Goal: Information Seeking & Learning: Learn about a topic

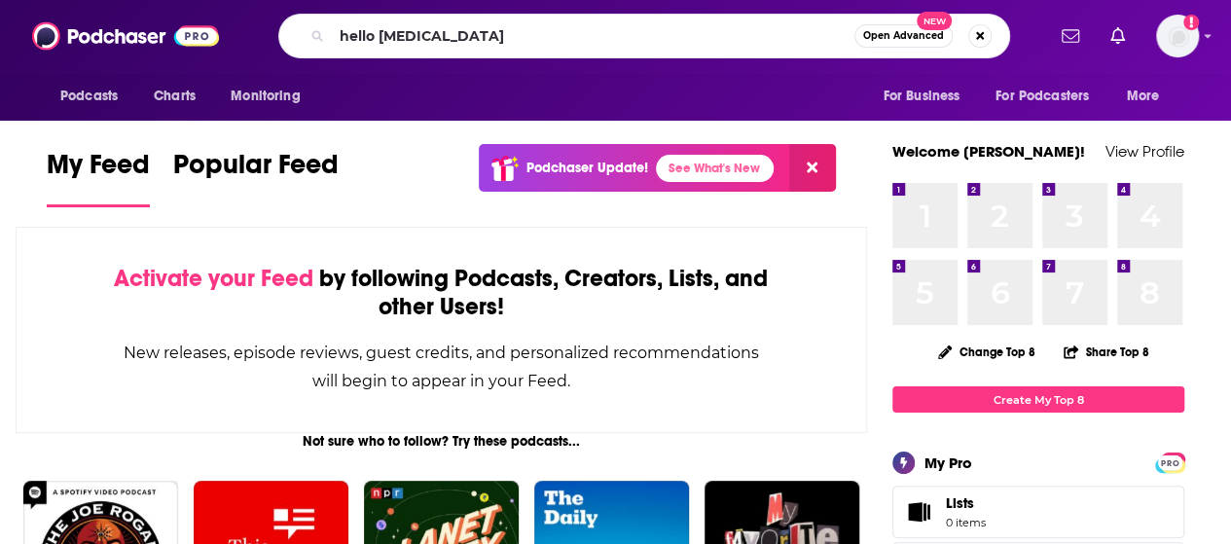
type input "hello [MEDICAL_DATA]"
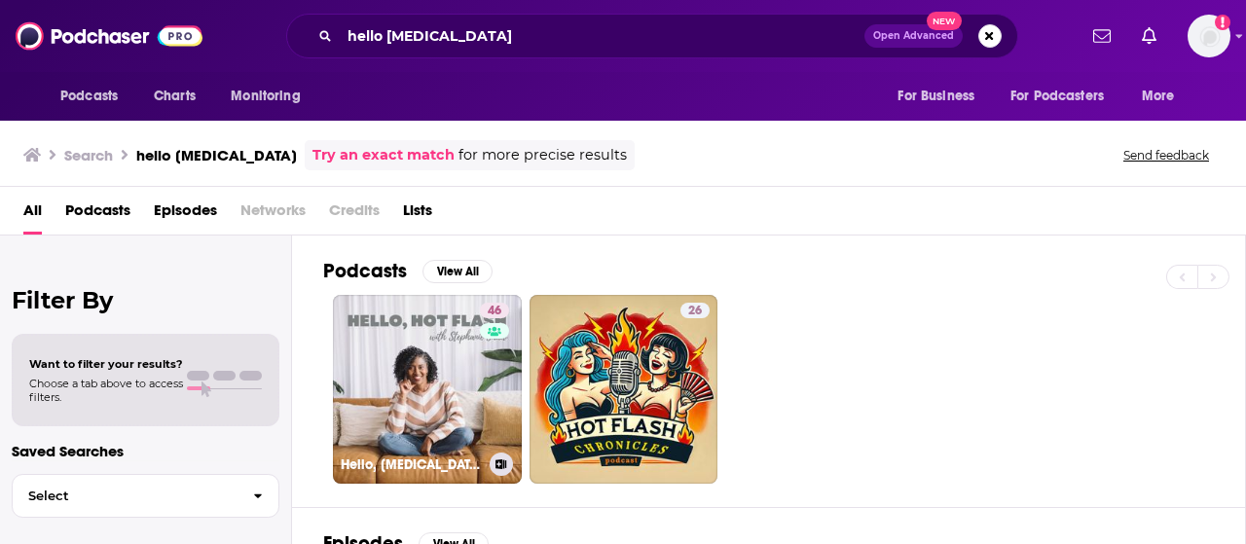
click at [453, 380] on link "46 Hello, [MEDICAL_DATA]: Conversations about menopause, women’s health and min…" at bounding box center [427, 389] width 189 height 189
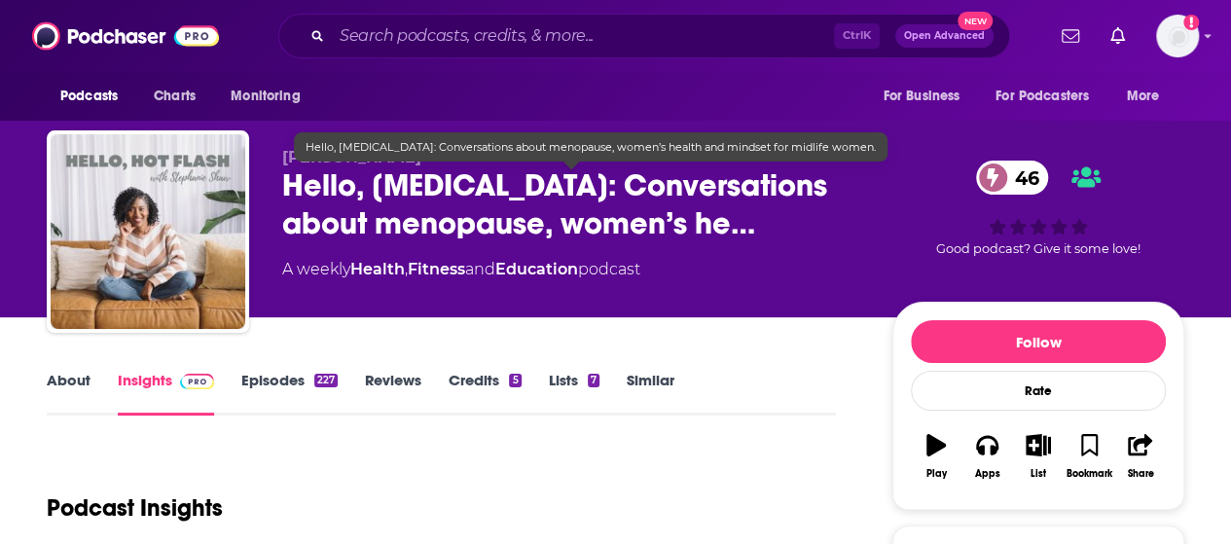
scroll to position [97, 0]
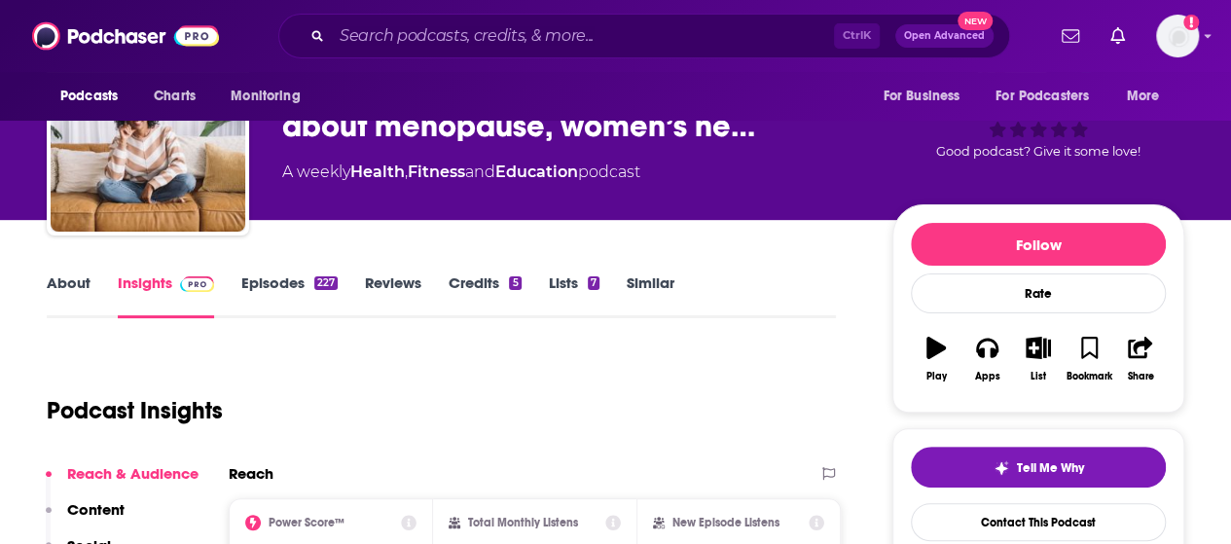
click at [54, 273] on link "About" at bounding box center [69, 295] width 44 height 45
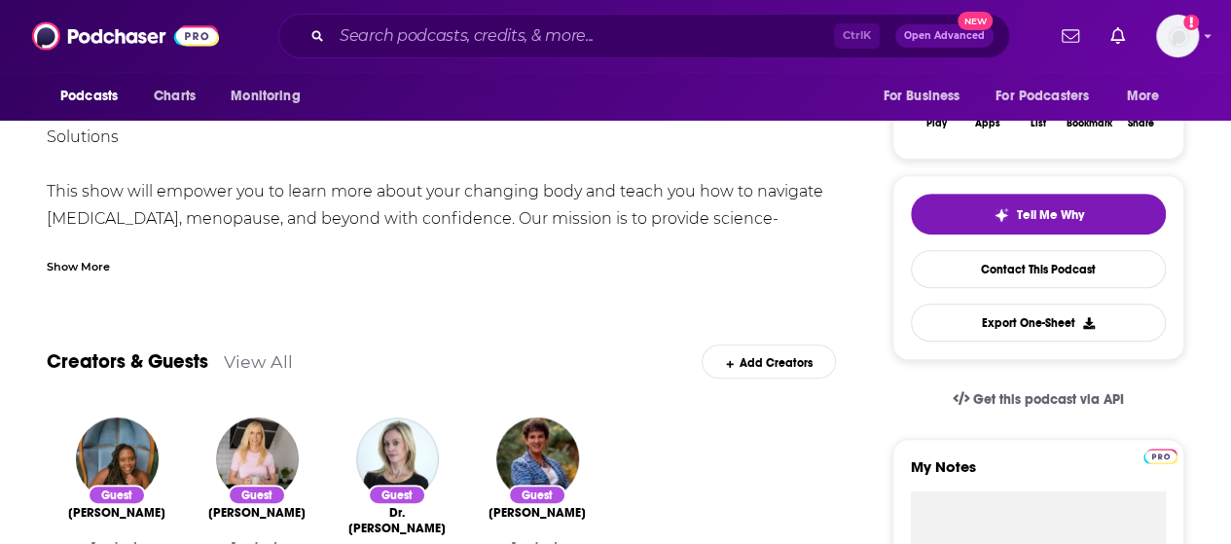
scroll to position [292, 0]
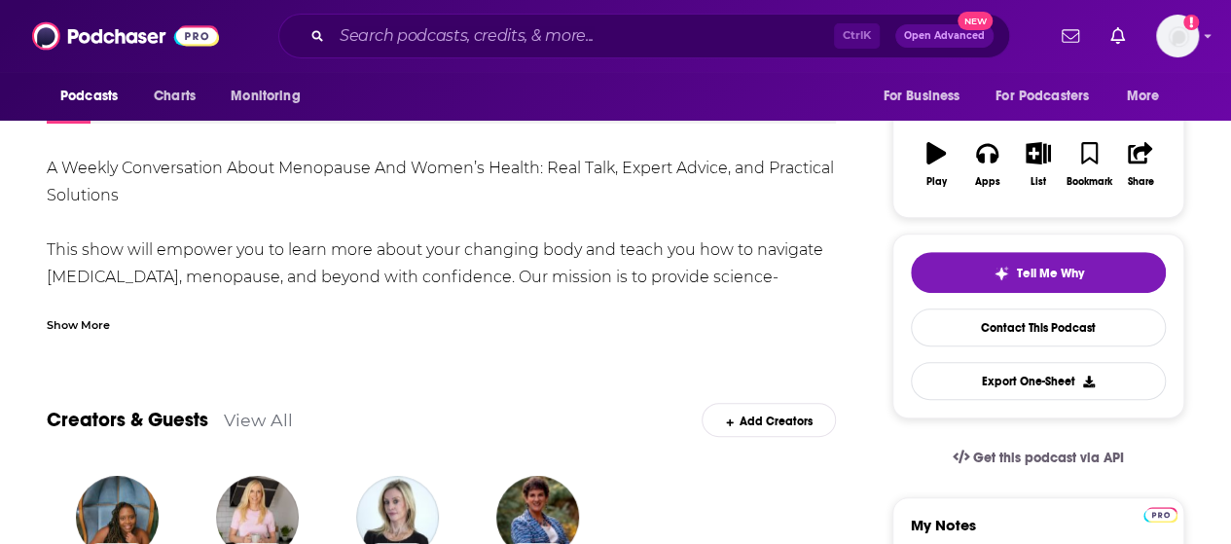
click at [107, 316] on div "Show More" at bounding box center [78, 323] width 63 height 18
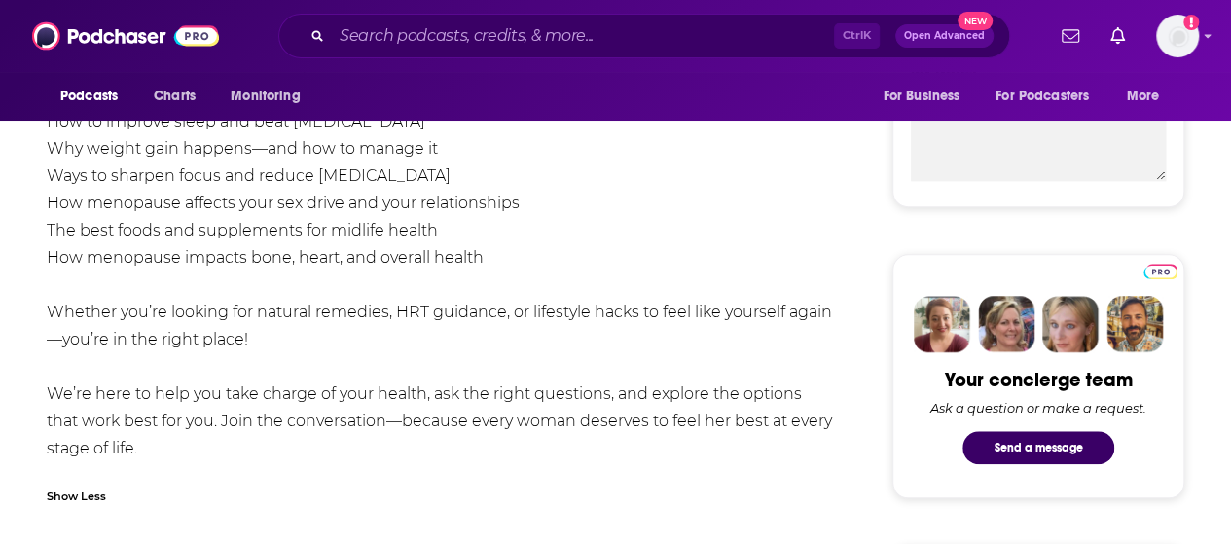
scroll to position [778, 0]
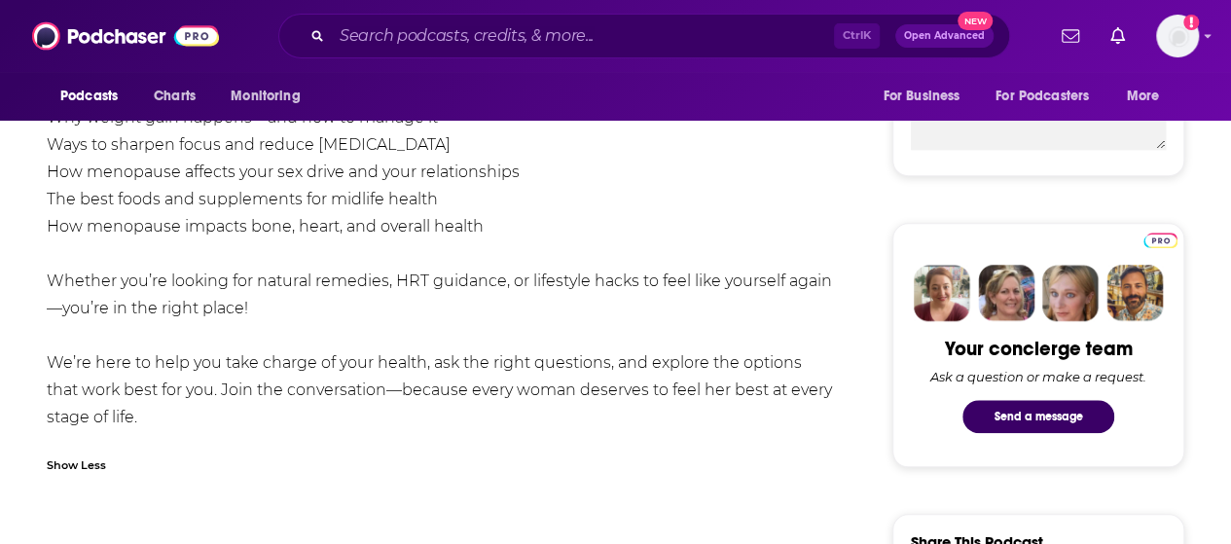
click at [146, 429] on div "A Weekly Conversation About Menopause And Women’s Health: Real Talk, Expert Adv…" at bounding box center [441, 49] width 789 height 763
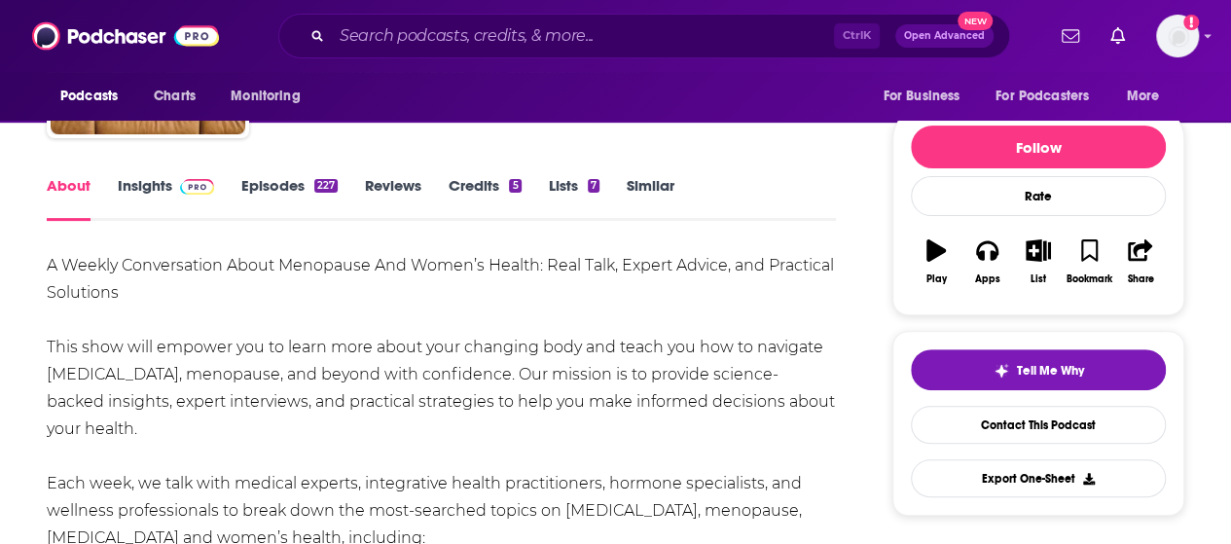
scroll to position [97, 0]
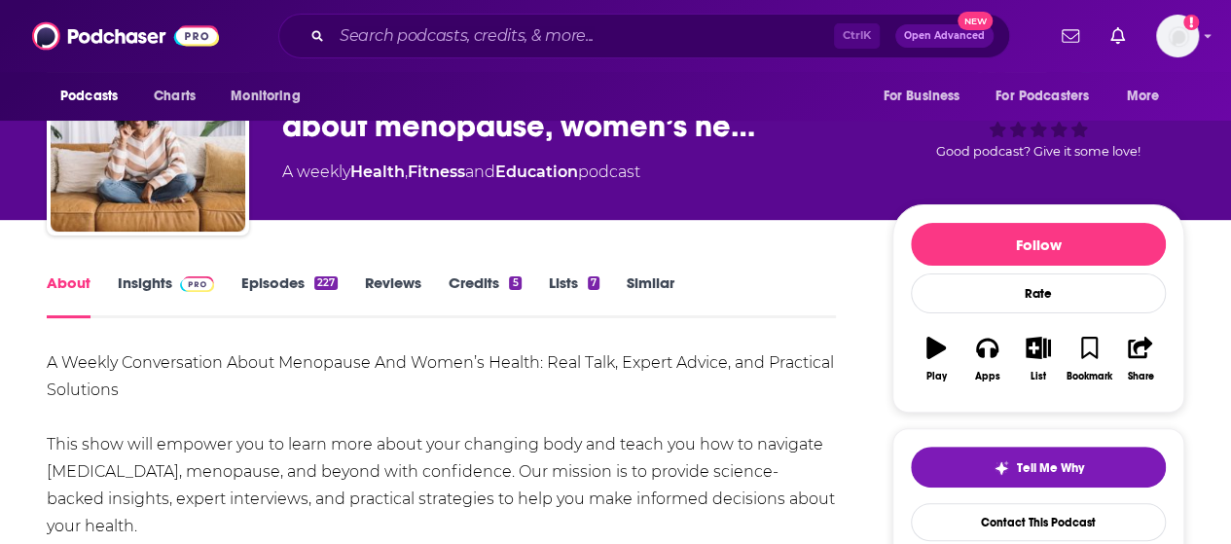
drag, startPoint x: 150, startPoint y: 421, endPoint x: 45, endPoint y: 358, distance: 122.7
copy div "L Ipsumd Sitametconse Adipi Elitseddo Eiu Tempo’i Utlabo: Etdo Magn, Aliqua Eni…"
click at [142, 291] on link "Insights" at bounding box center [166, 295] width 96 height 45
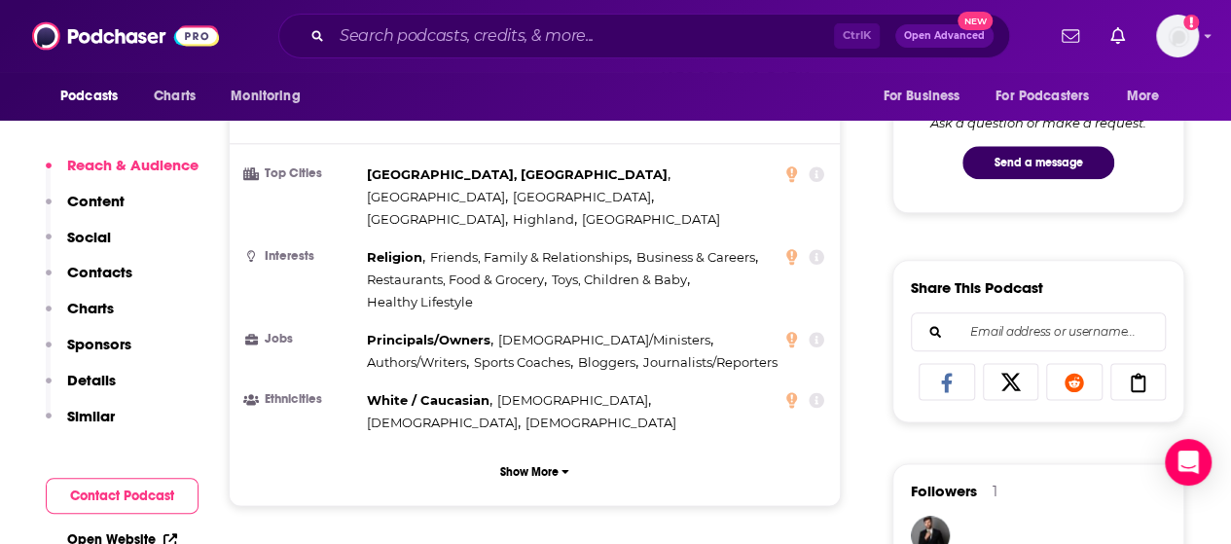
scroll to position [1070, 0]
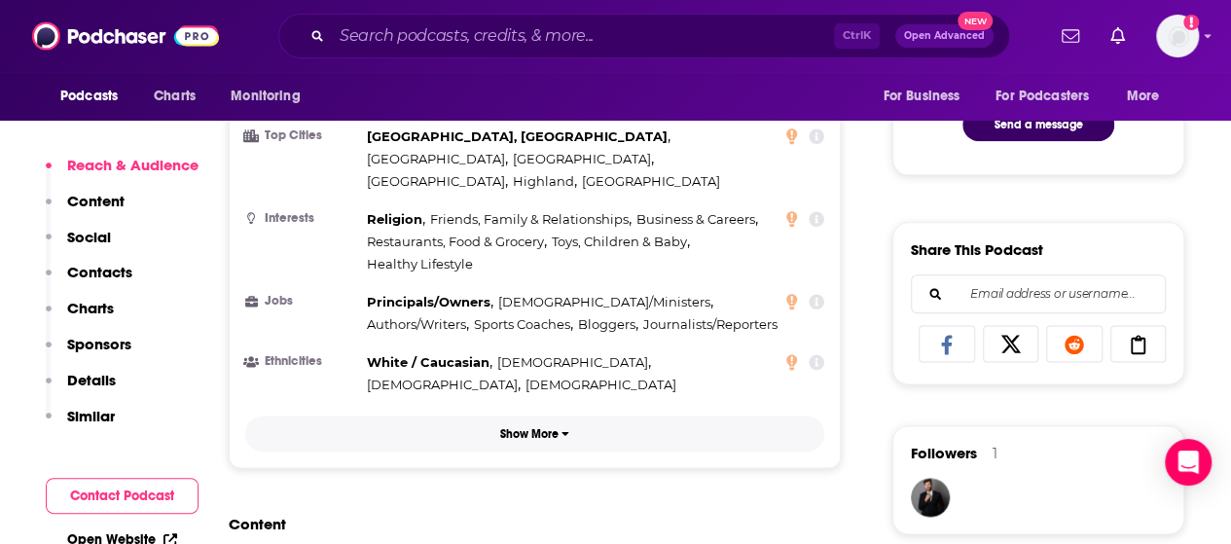
click at [535, 416] on button "Show More" at bounding box center [534, 434] width 579 height 36
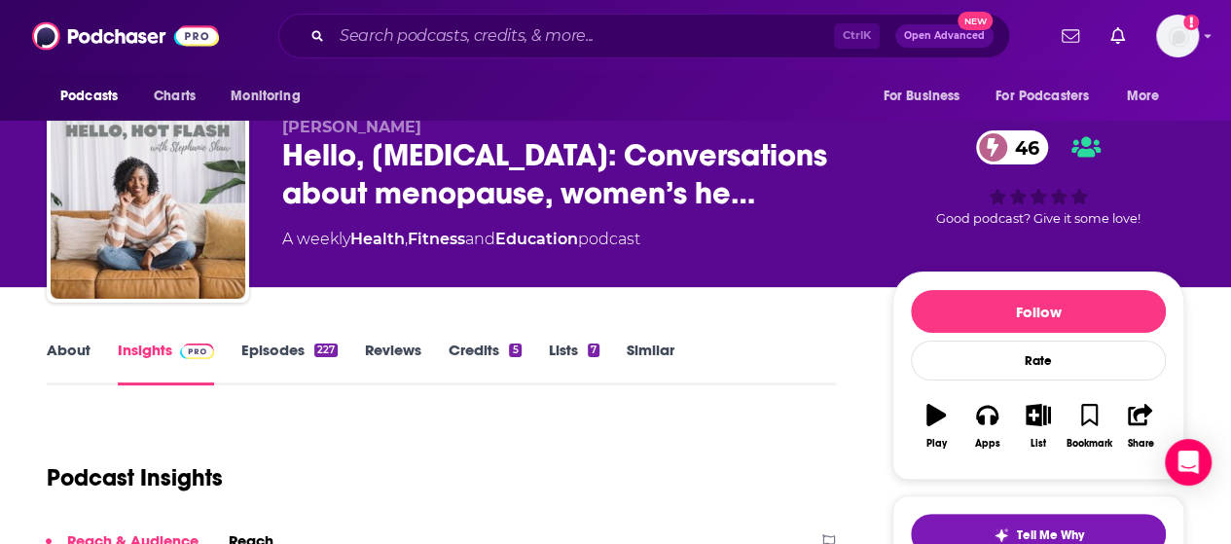
scroll to position [0, 0]
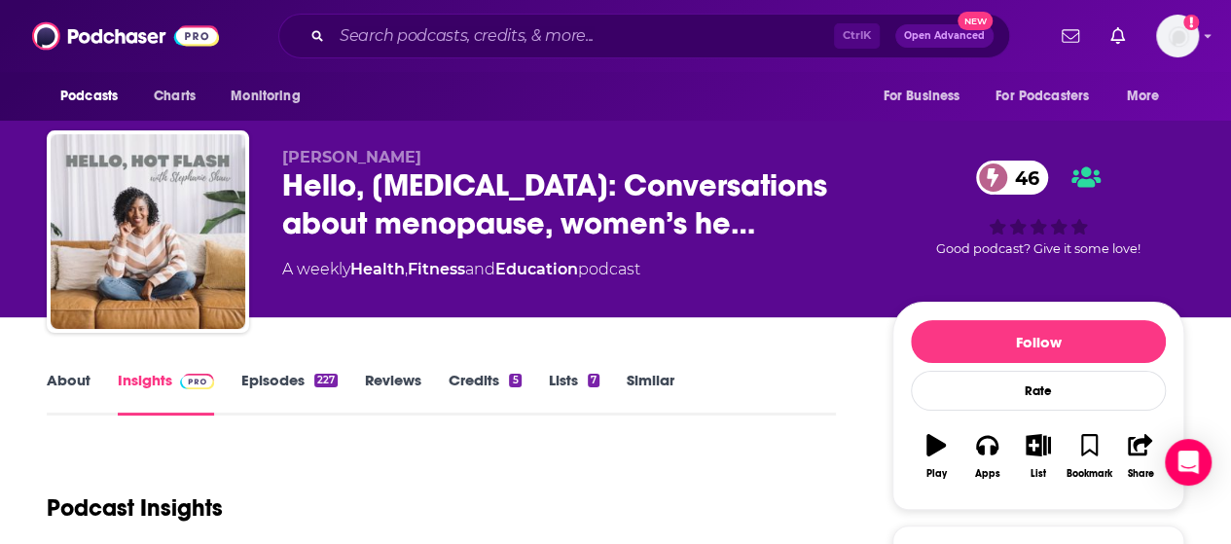
click at [287, 373] on link "Episodes 227" at bounding box center [289, 393] width 96 height 45
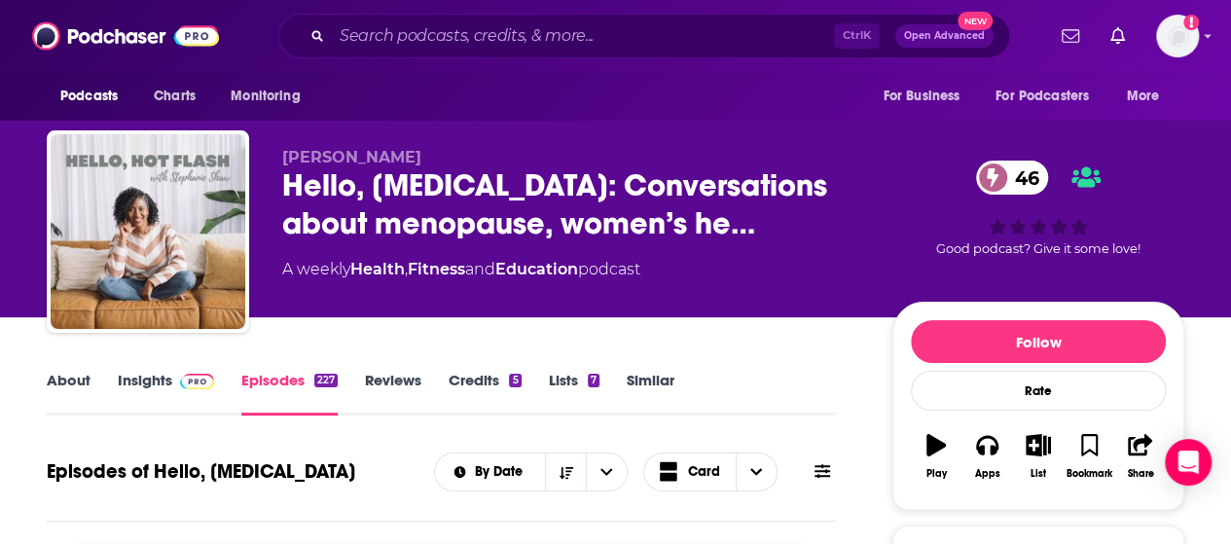
click at [67, 384] on link "About" at bounding box center [69, 393] width 44 height 45
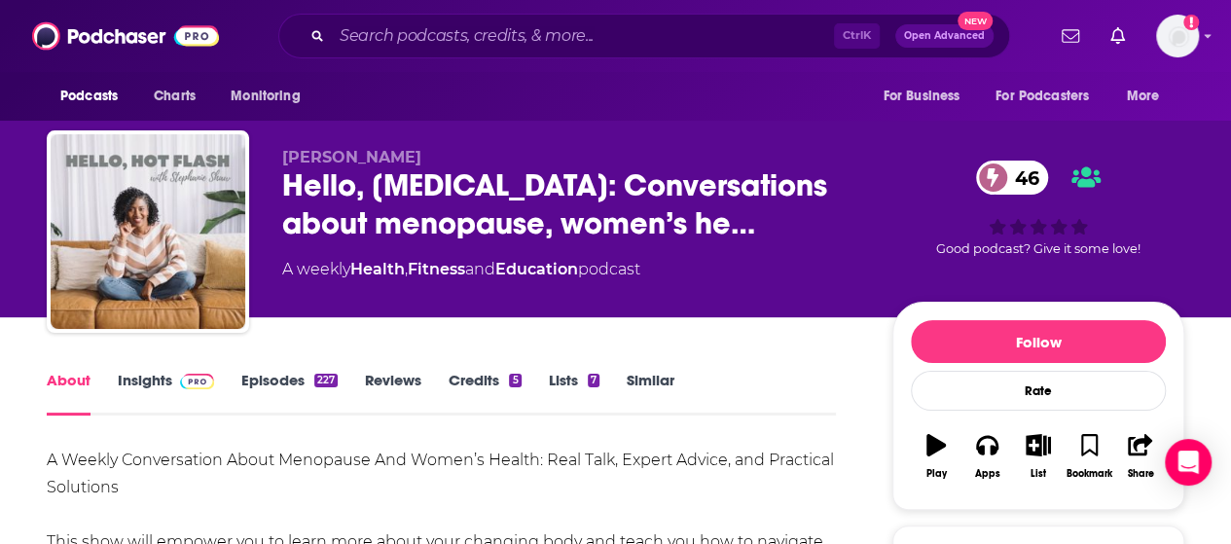
click at [782, 391] on div "About Insights Episodes 227 Reviews Credits 5 Lists 7 Similar" at bounding box center [441, 392] width 789 height 48
click at [163, 380] on link "Insights" at bounding box center [166, 393] width 96 height 45
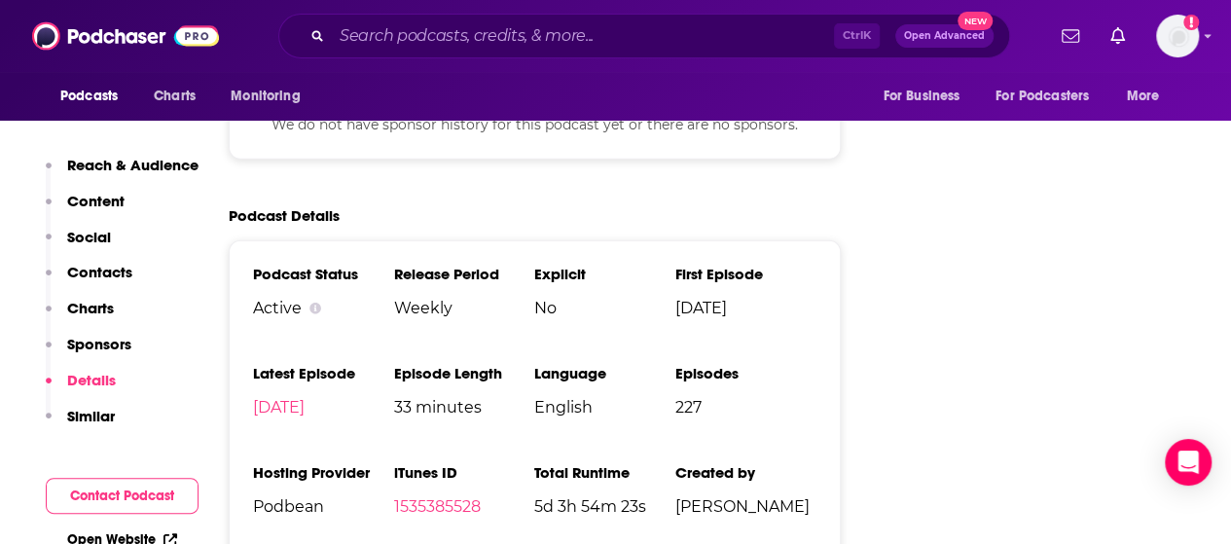
scroll to position [2530, 0]
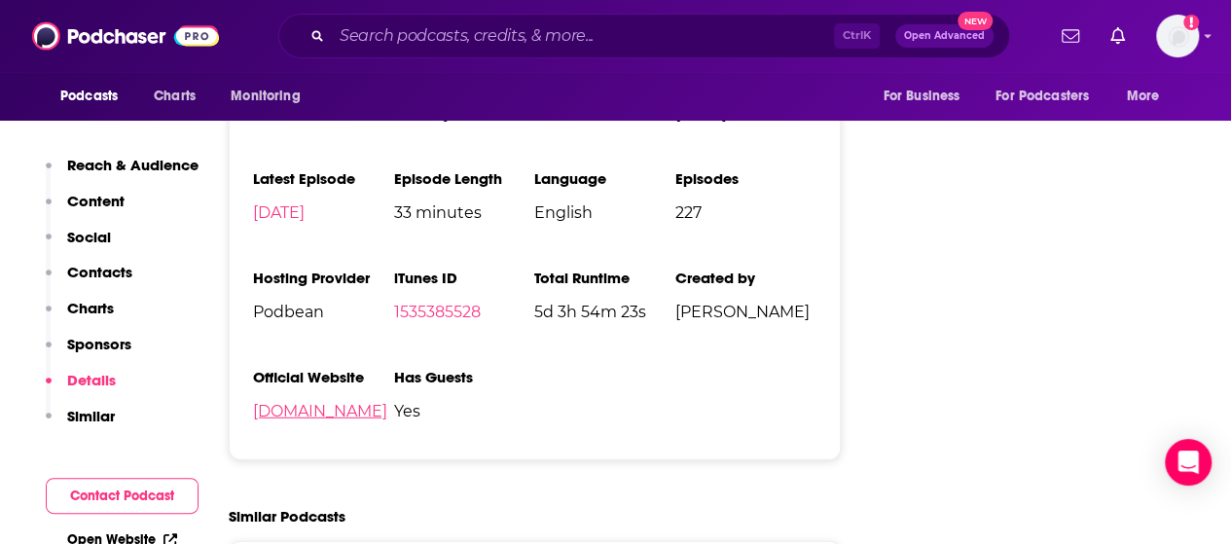
click at [387, 402] on link "[DOMAIN_NAME]" at bounding box center [320, 411] width 134 height 18
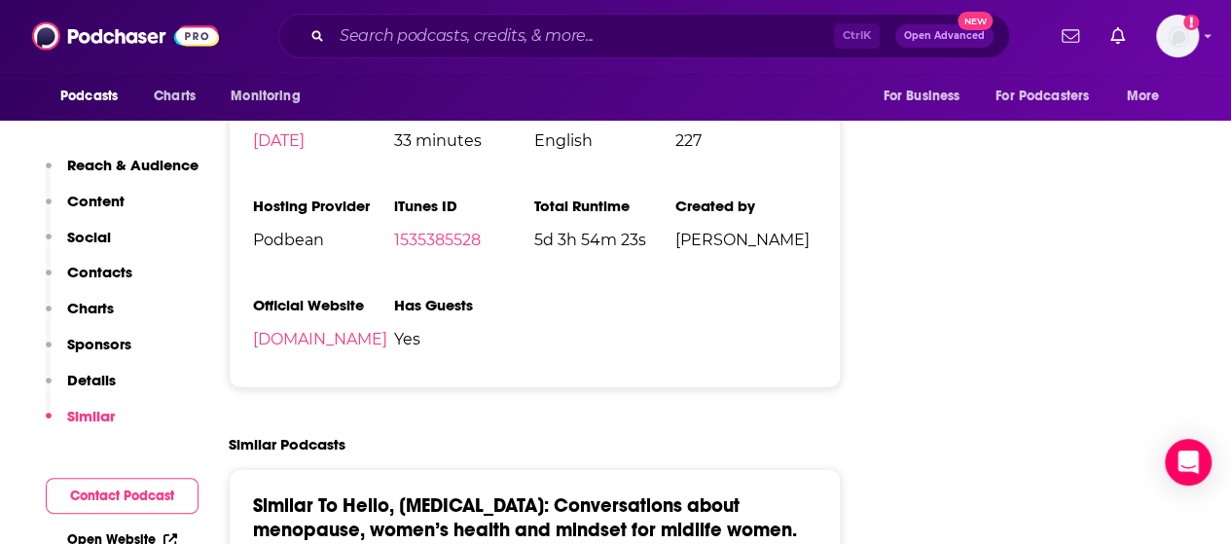
scroll to position [2822, 0]
